Goal: Task Accomplishment & Management: Use online tool/utility

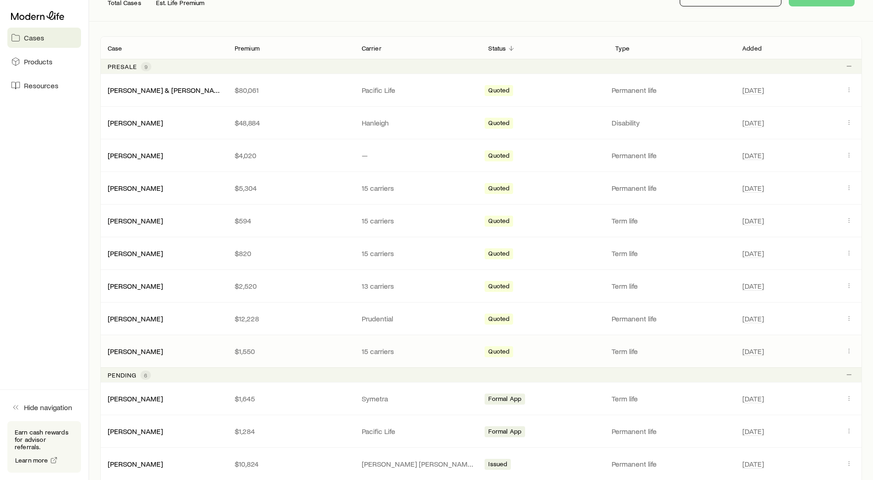
scroll to position [92, 0]
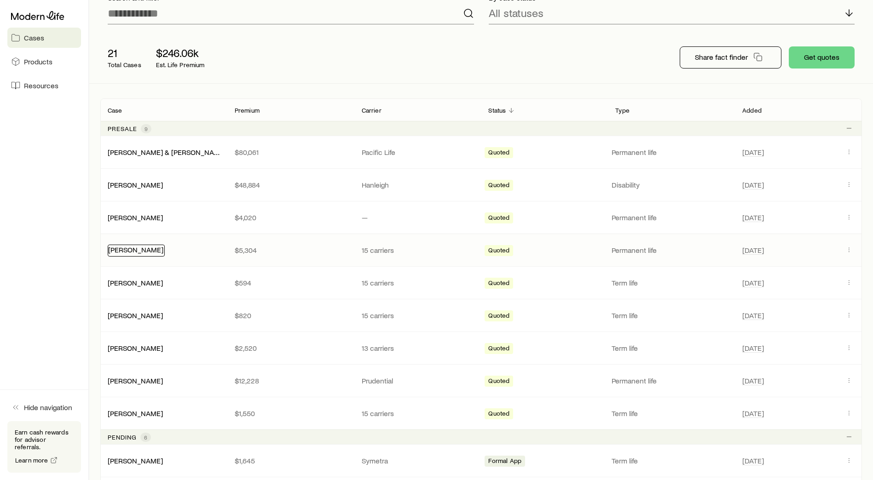
click at [139, 249] on link "[PERSON_NAME]" at bounding box center [135, 249] width 55 height 9
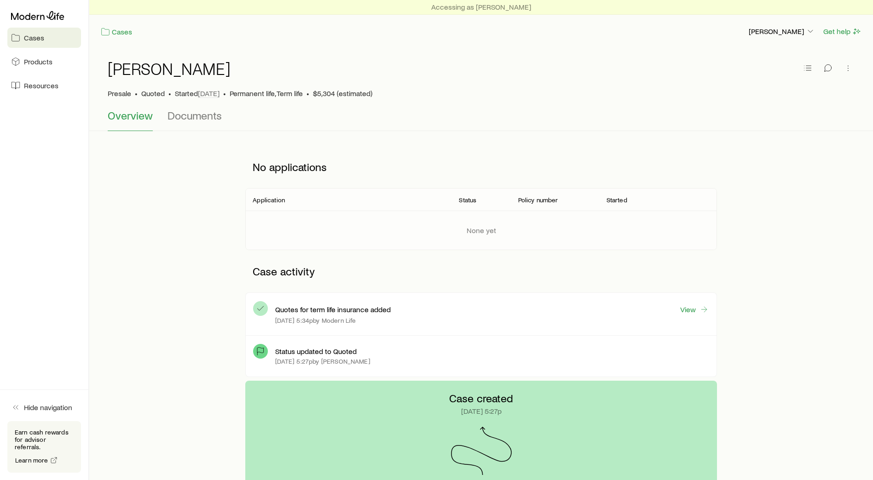
click at [29, 36] on span "Cases" at bounding box center [34, 37] width 20 height 9
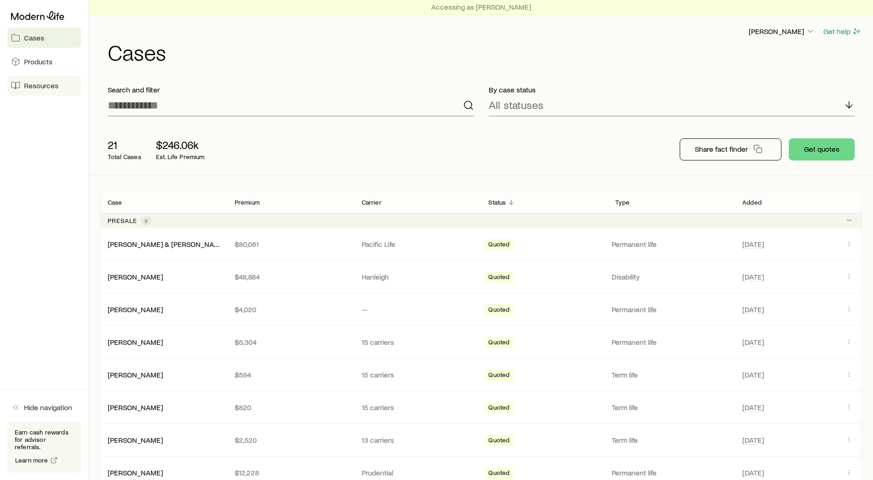
click at [43, 83] on span "Resources" at bounding box center [41, 85] width 35 height 9
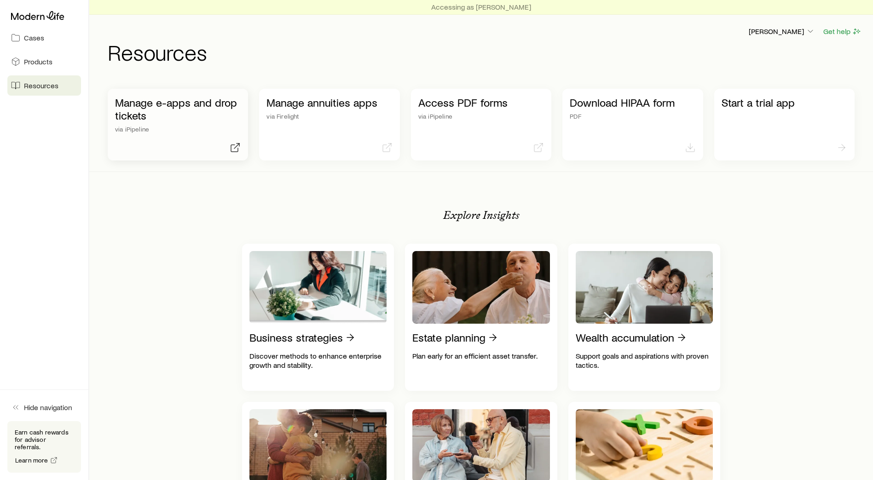
click at [172, 116] on p "Manage e-apps and drop tickets" at bounding box center [178, 109] width 126 height 26
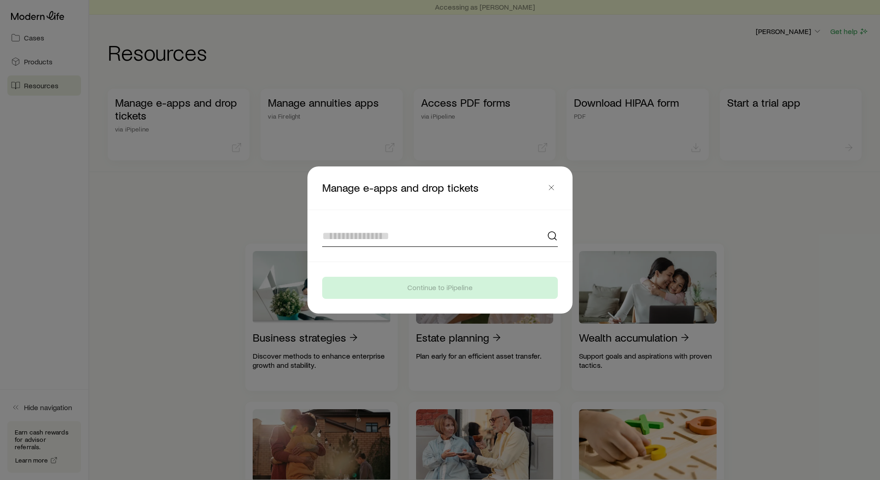
drag, startPoint x: 422, startPoint y: 232, endPoint x: 483, endPoint y: 232, distance: 60.7
click at [423, 232] on input at bounding box center [440, 236] width 236 height 22
type input "**********"
click at [427, 176] on span "Close" at bounding box center [551, 175] width 17 height 7
click at [427, 171] on header "Manage e-apps and drop tickets Close" at bounding box center [439, 188] width 265 height 43
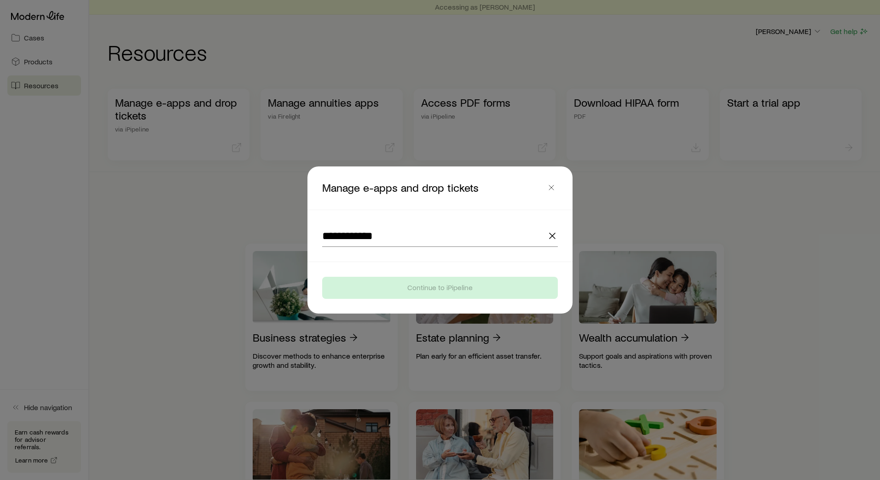
click at [427, 173] on header "Manage e-apps and drop tickets" at bounding box center [439, 188] width 265 height 43
click at [427, 187] on icon "button" at bounding box center [551, 187] width 9 height 9
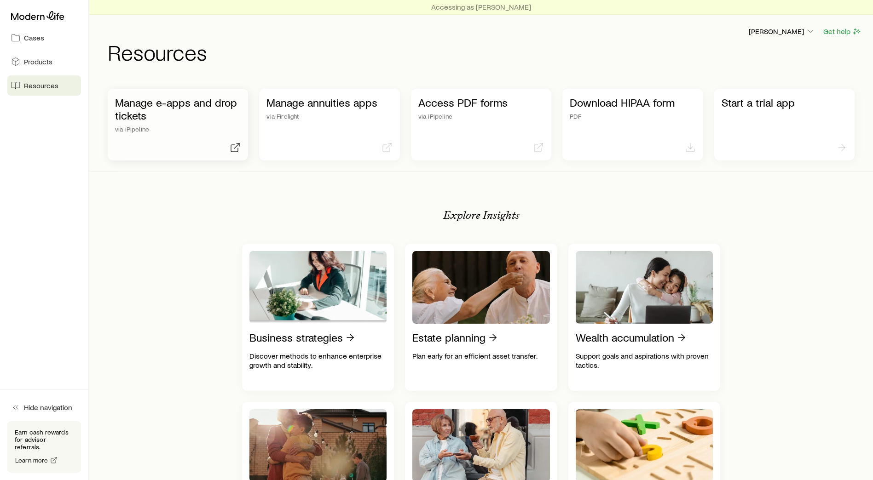
click at [153, 136] on div "Manage e-apps and drop tickets via iPipeline" at bounding box center [178, 125] width 140 height 72
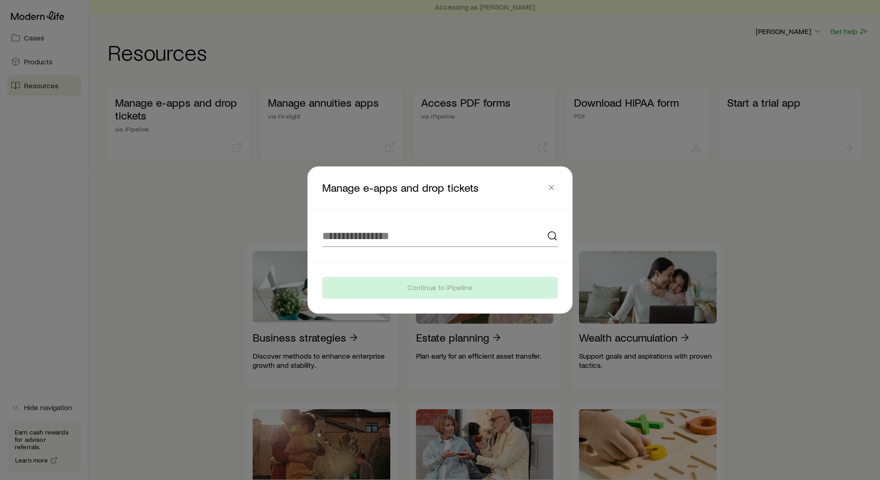
click at [427, 201] on div at bounding box center [440, 240] width 880 height 480
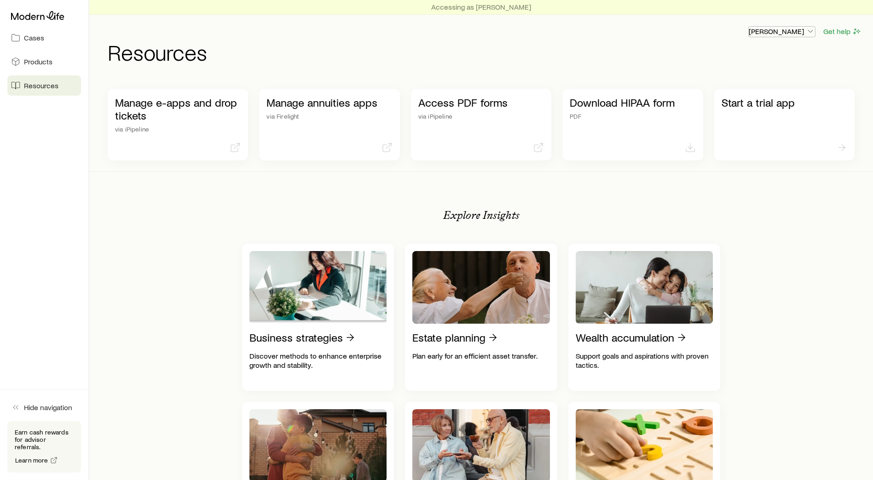
click at [427, 30] on p "[PERSON_NAME]" at bounding box center [781, 31] width 66 height 9
click at [159, 124] on div "Manage e-apps and drop tickets via iPipeline" at bounding box center [178, 114] width 126 height 37
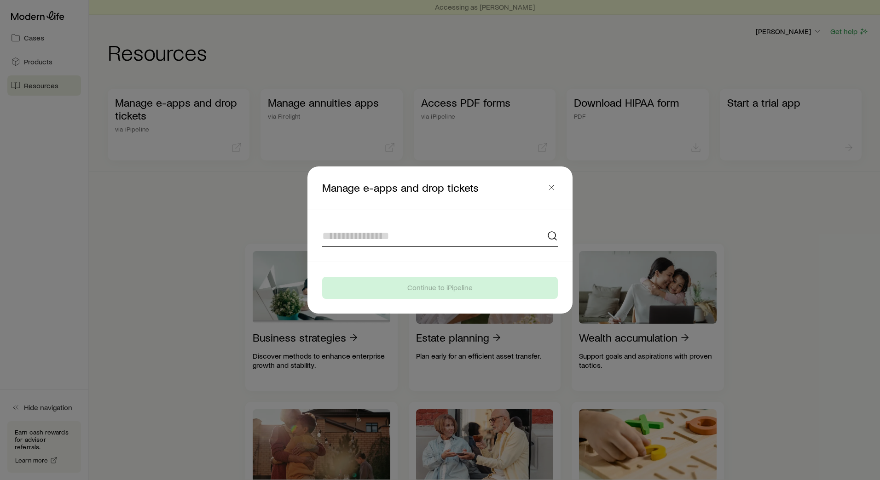
click at [406, 232] on input at bounding box center [440, 236] width 236 height 22
type input "*"
type input "**********"
click at [427, 190] on div at bounding box center [440, 240] width 880 height 480
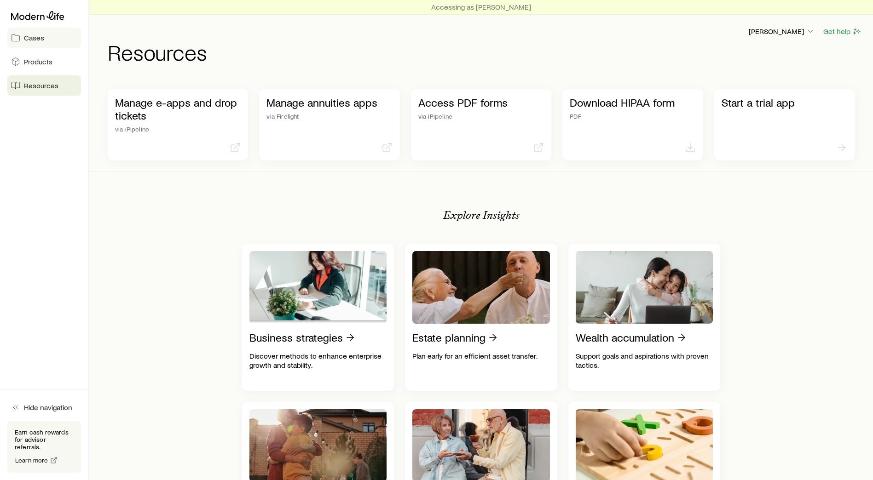
click at [28, 35] on span "Cases" at bounding box center [34, 37] width 20 height 9
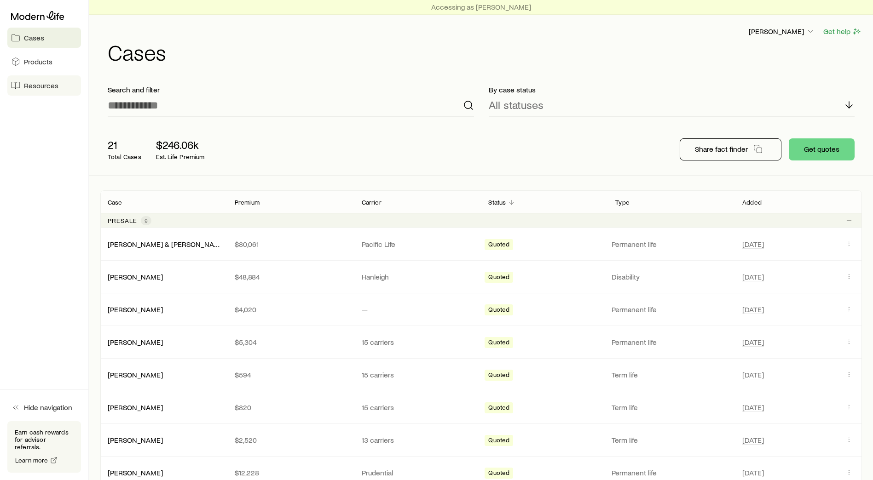
click at [45, 84] on span "Resources" at bounding box center [41, 85] width 35 height 9
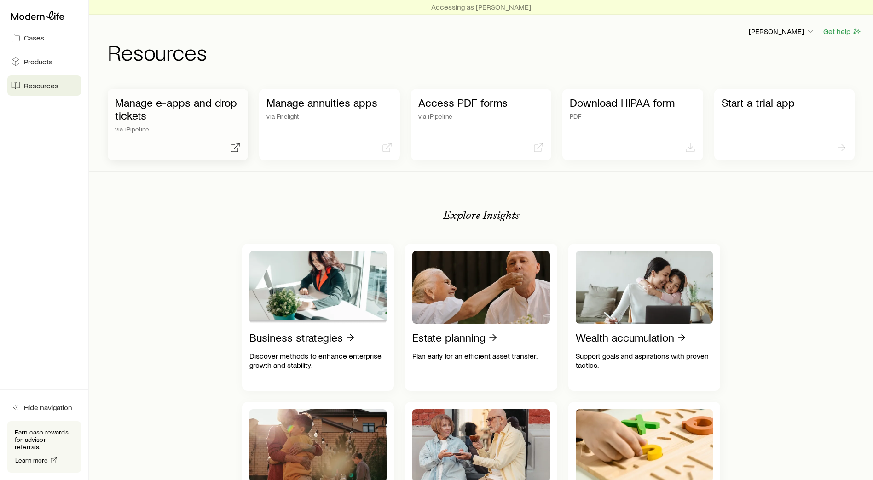
click at [212, 139] on div "Manage e-apps and drop tickets via iPipeline" at bounding box center [178, 125] width 140 height 72
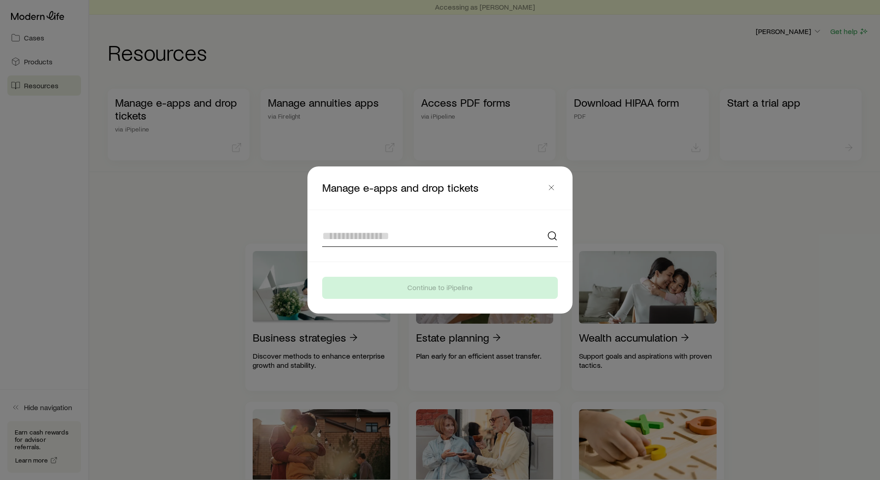
click at [408, 237] on input at bounding box center [440, 236] width 236 height 22
click at [427, 181] on div at bounding box center [440, 240] width 880 height 480
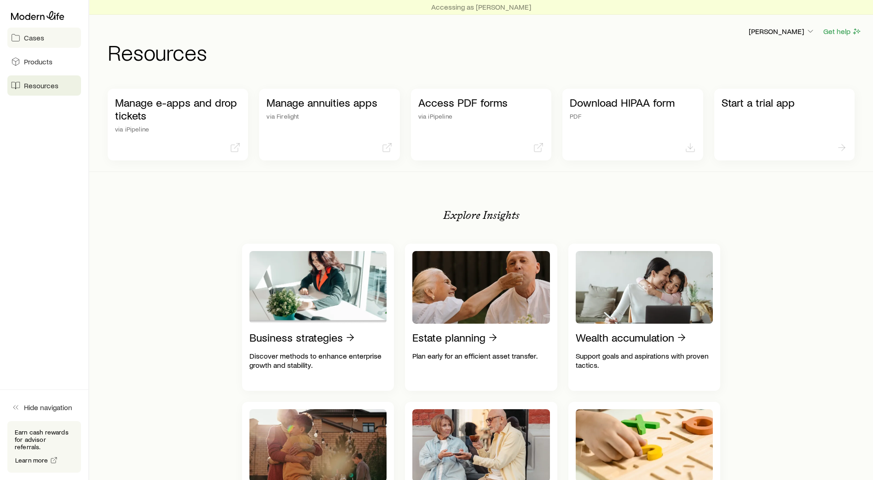
click at [37, 36] on span "Cases" at bounding box center [34, 37] width 20 height 9
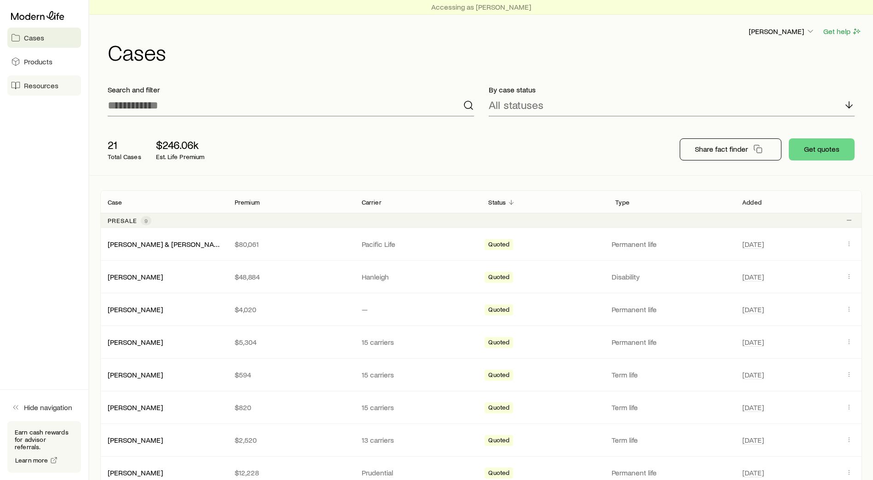
click at [50, 83] on span "Resources" at bounding box center [41, 85] width 35 height 9
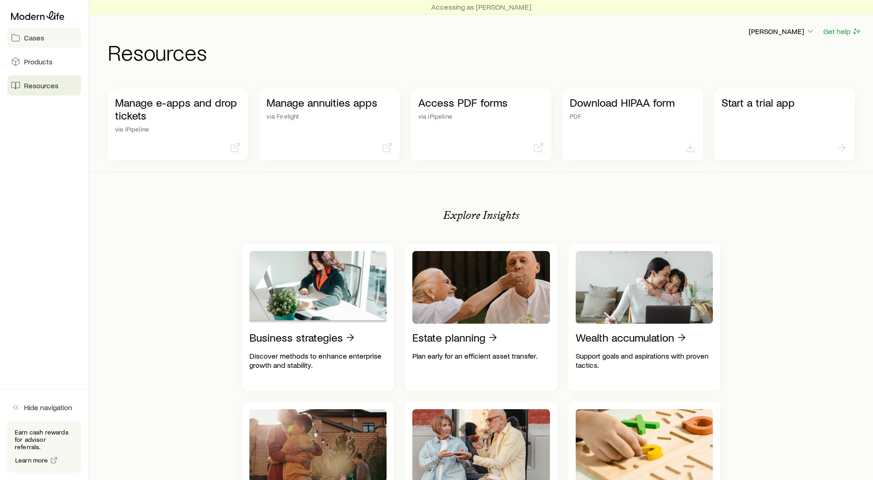
click at [34, 34] on span "Cases" at bounding box center [34, 37] width 20 height 9
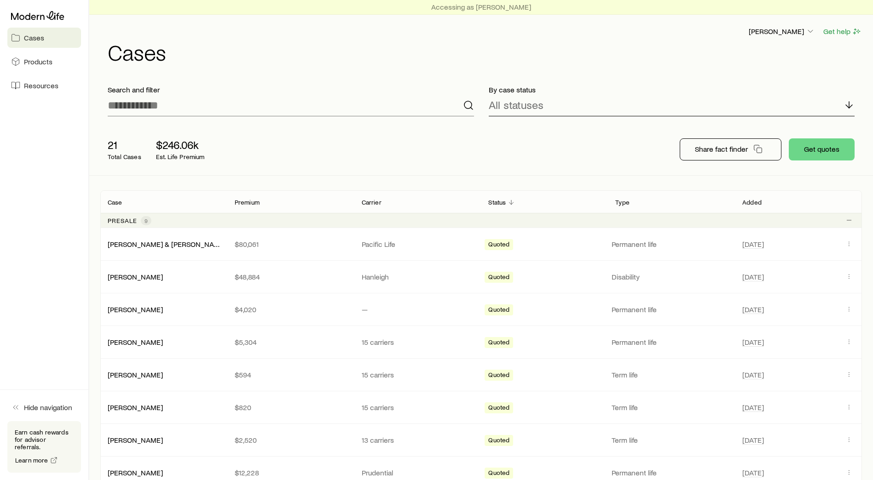
click at [427, 99] on div "All statuses" at bounding box center [672, 105] width 366 height 22
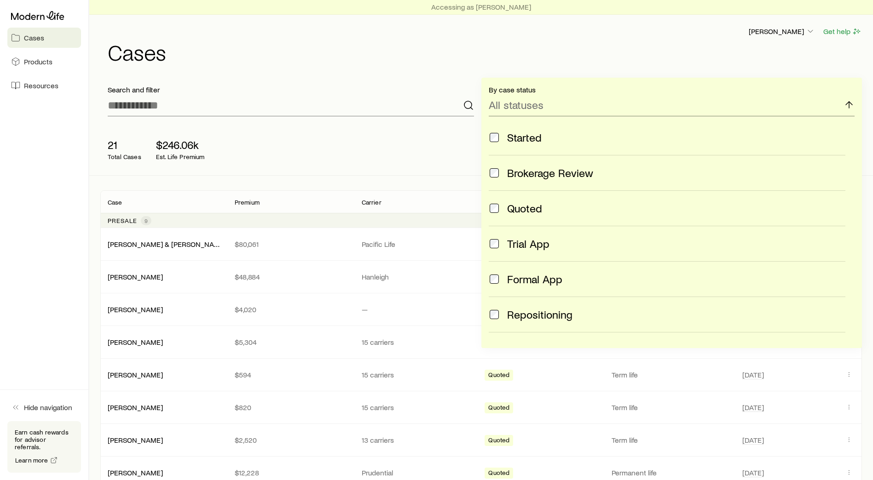
click at [427, 240] on div "Trial App" at bounding box center [676, 243] width 339 height 13
click at [427, 279] on span "Formal App" at bounding box center [534, 279] width 55 height 13
click at [339, 32] on div "[PERSON_NAME] Get help" at bounding box center [485, 32] width 754 height 12
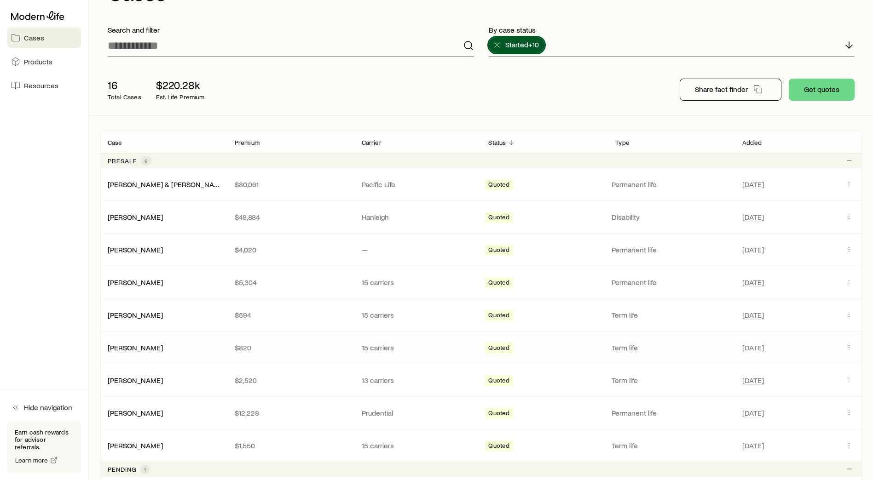
scroll to position [46, 0]
